Goal: Transaction & Acquisition: Obtain resource

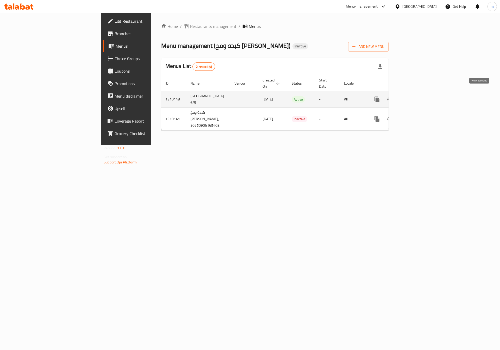
click at [421, 97] on link "enhanced table" at bounding box center [414, 99] width 12 height 12
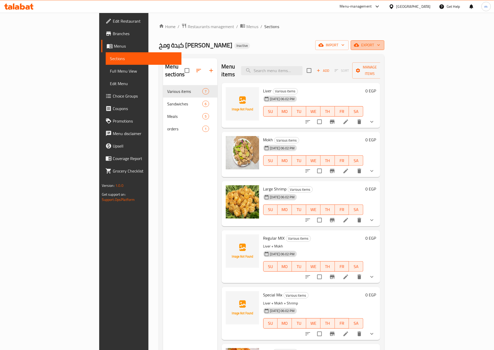
click at [380, 48] on span "export" at bounding box center [367, 45] width 25 height 7
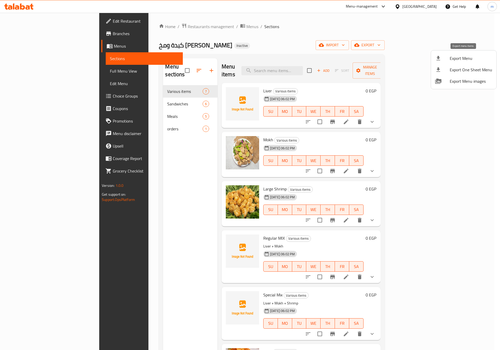
click at [486, 56] on span "Export Menu" at bounding box center [471, 58] width 42 height 6
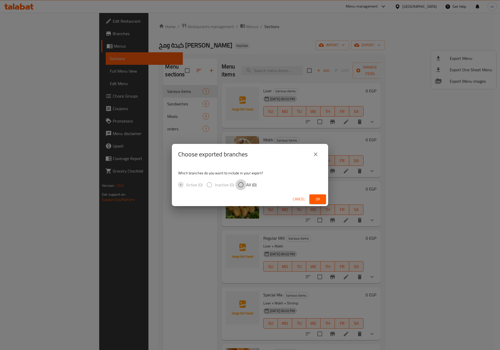
click at [238, 186] on input "All (0)" at bounding box center [240, 184] width 11 height 11
radio input "true"
click at [315, 199] on span "Ok" at bounding box center [318, 199] width 8 height 7
click at [323, 198] on button "Ok" at bounding box center [317, 200] width 17 height 10
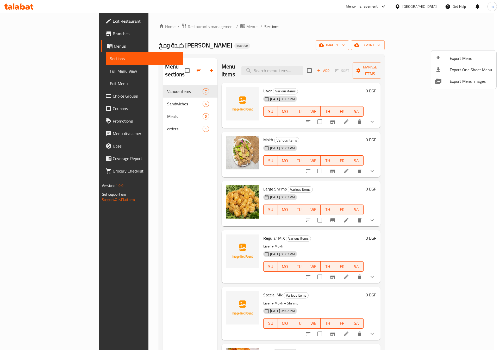
drag, startPoint x: 27, startPoint y: 32, endPoint x: 30, endPoint y: 27, distance: 5.9
click at [28, 31] on div at bounding box center [250, 175] width 500 height 350
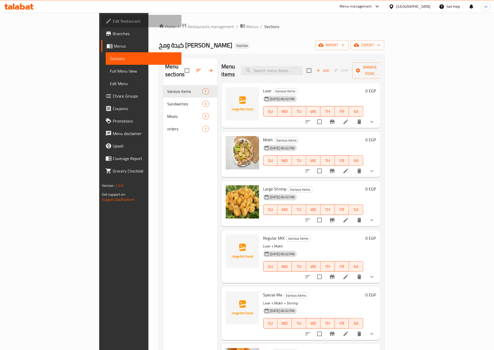
click at [113, 20] on span "Edit Restaurant" at bounding box center [145, 21] width 65 height 6
